Goal: Communication & Community: Answer question/provide support

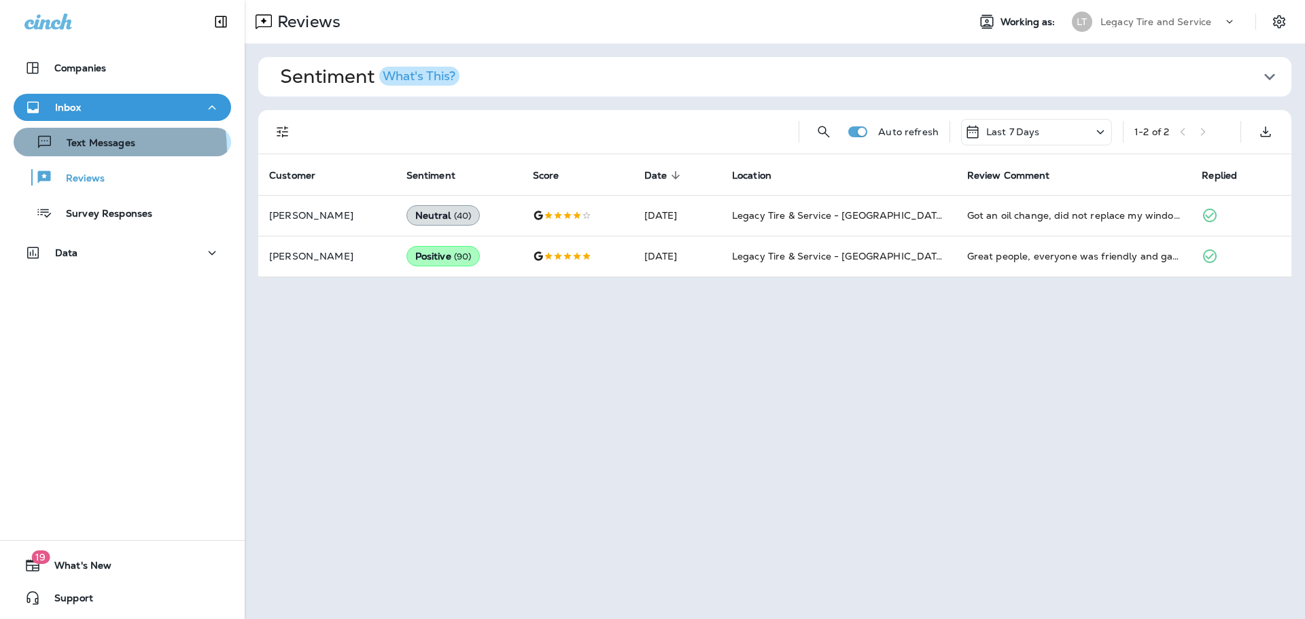
click at [96, 150] on div "Text Messages" at bounding box center [77, 142] width 116 height 20
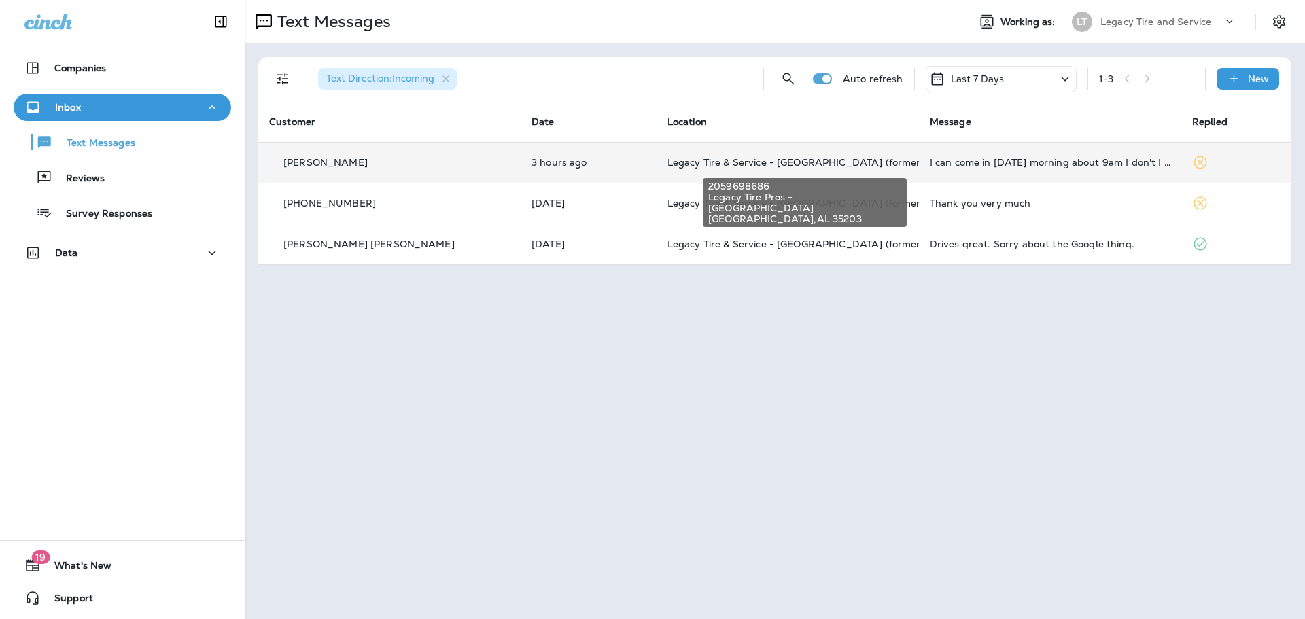
click at [707, 164] on span "Legacy Tire & Service - [GEOGRAPHIC_DATA] (formerly Magic City Tire & Service)" at bounding box center [859, 162] width 383 height 12
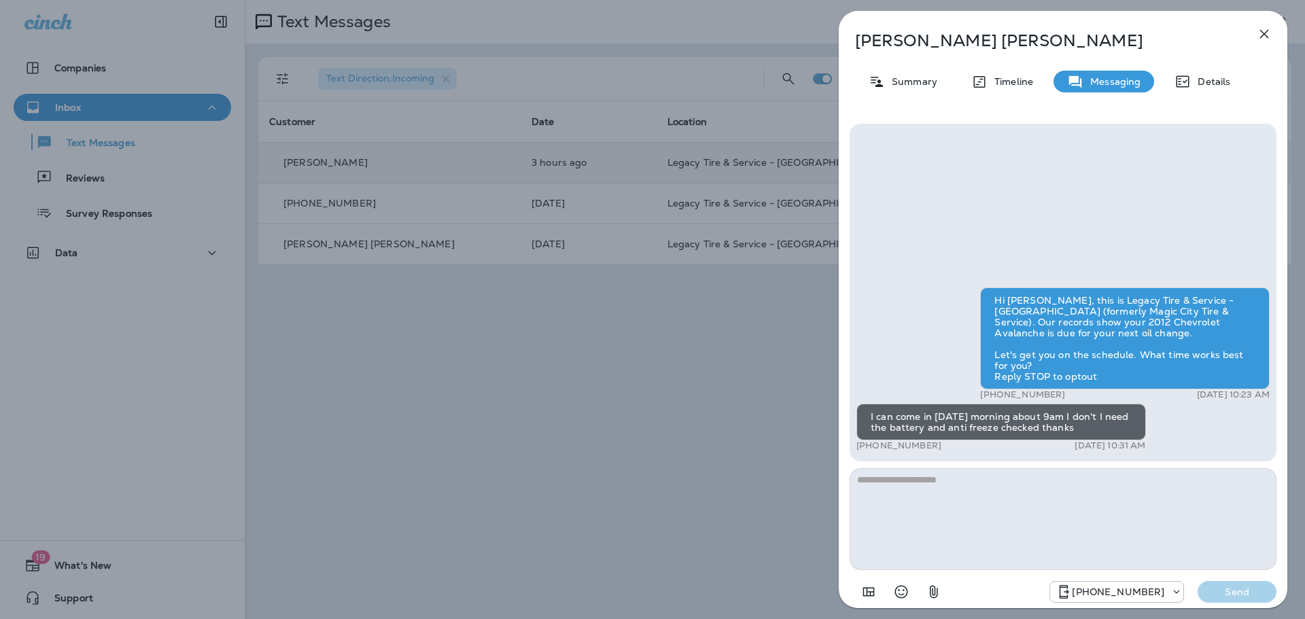
click at [1013, 498] on textarea at bounding box center [1063, 519] width 427 height 102
type textarea "*"
type textarea "**********"
click at [1231, 585] on button "Send" at bounding box center [1237, 592] width 79 height 22
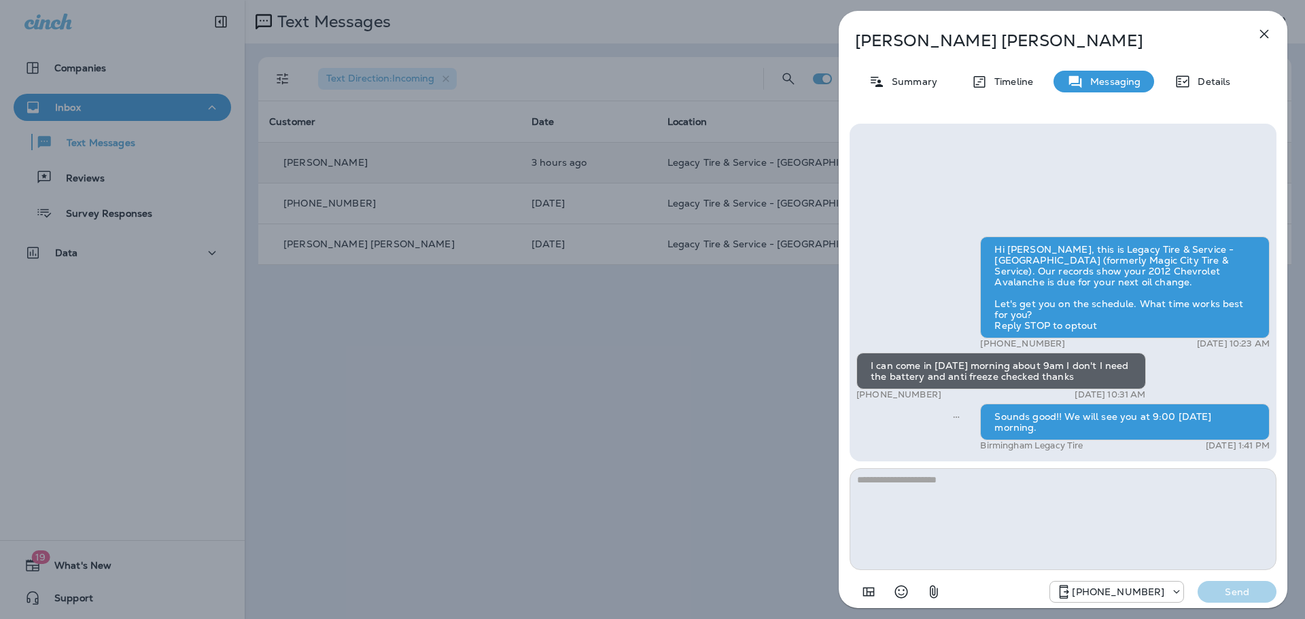
click at [474, 336] on div "Edric Berry Summary Timeline Messaging Details Hi Edric, this is Legacy Tire & …" at bounding box center [652, 309] width 1305 height 619
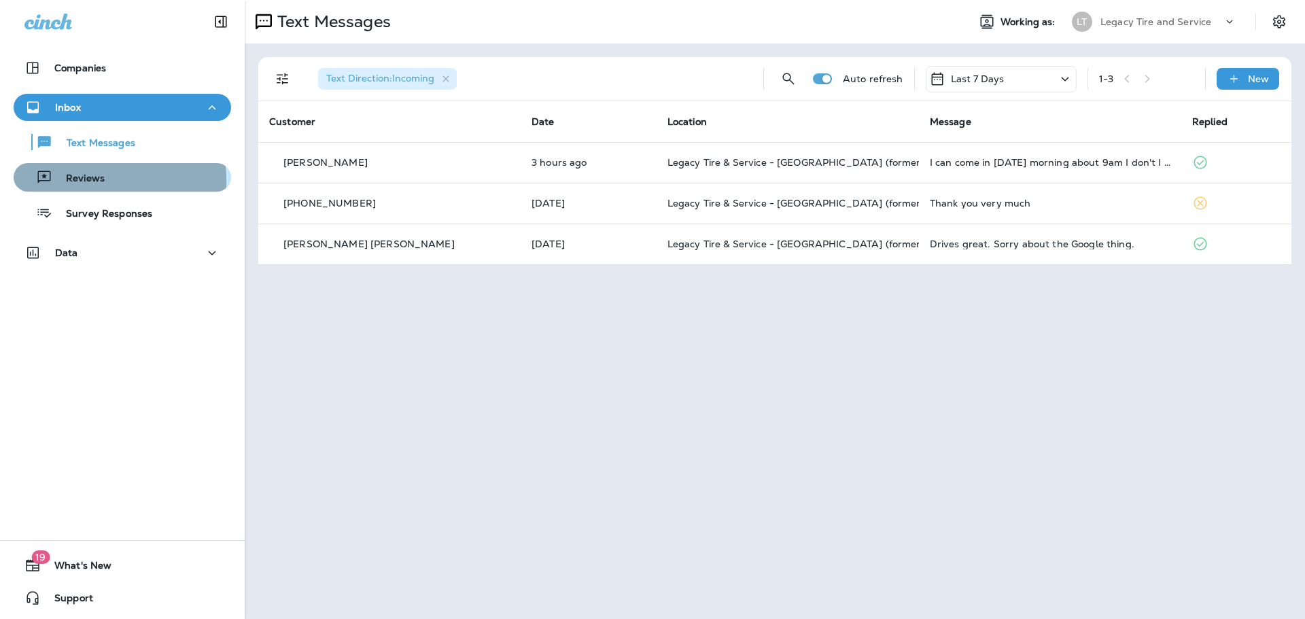
click at [83, 181] on p "Reviews" at bounding box center [78, 179] width 52 height 13
